Goal: Task Accomplishment & Management: Manage account settings

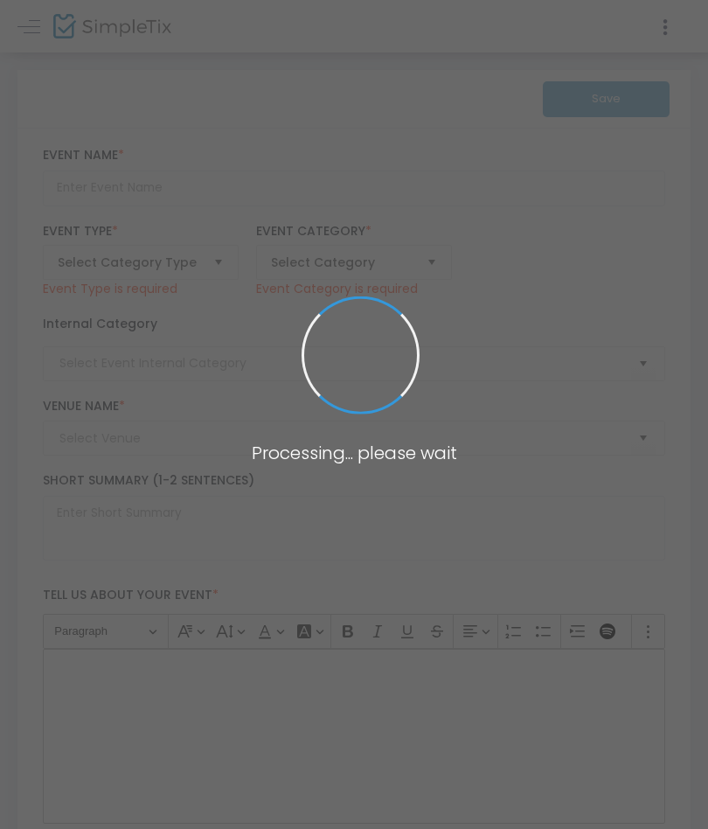
type input "“What would [PERSON_NAME] do?” Tour 2025"
type textarea "Come join us for the 2nd annual “What would [PERSON_NAME] do?” Concert tour as …"
checkbox input "true"
type input "Buy Tickets"
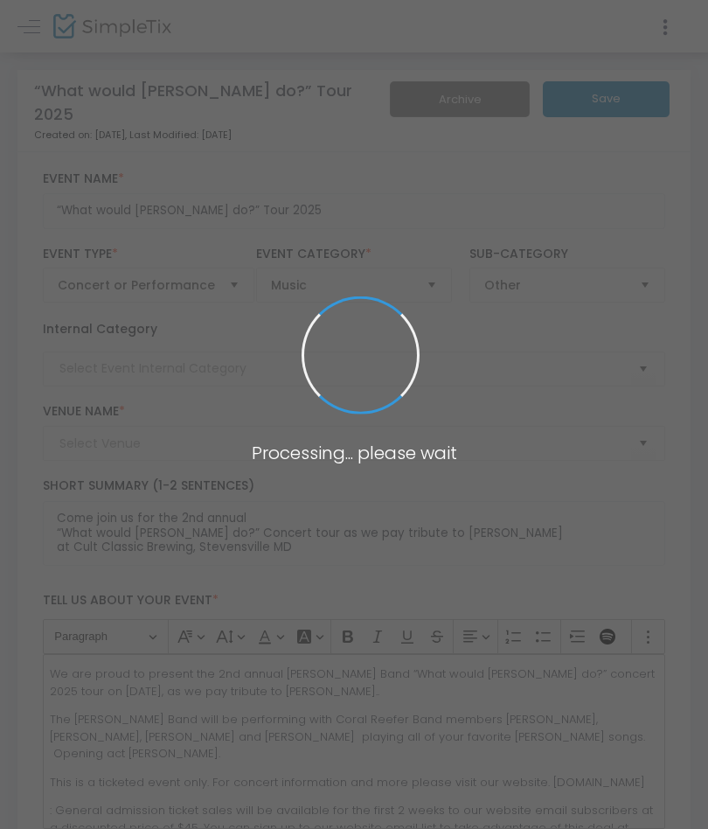
type input "Cult Classic Brewing"
